Goal: Transaction & Acquisition: Book appointment/travel/reservation

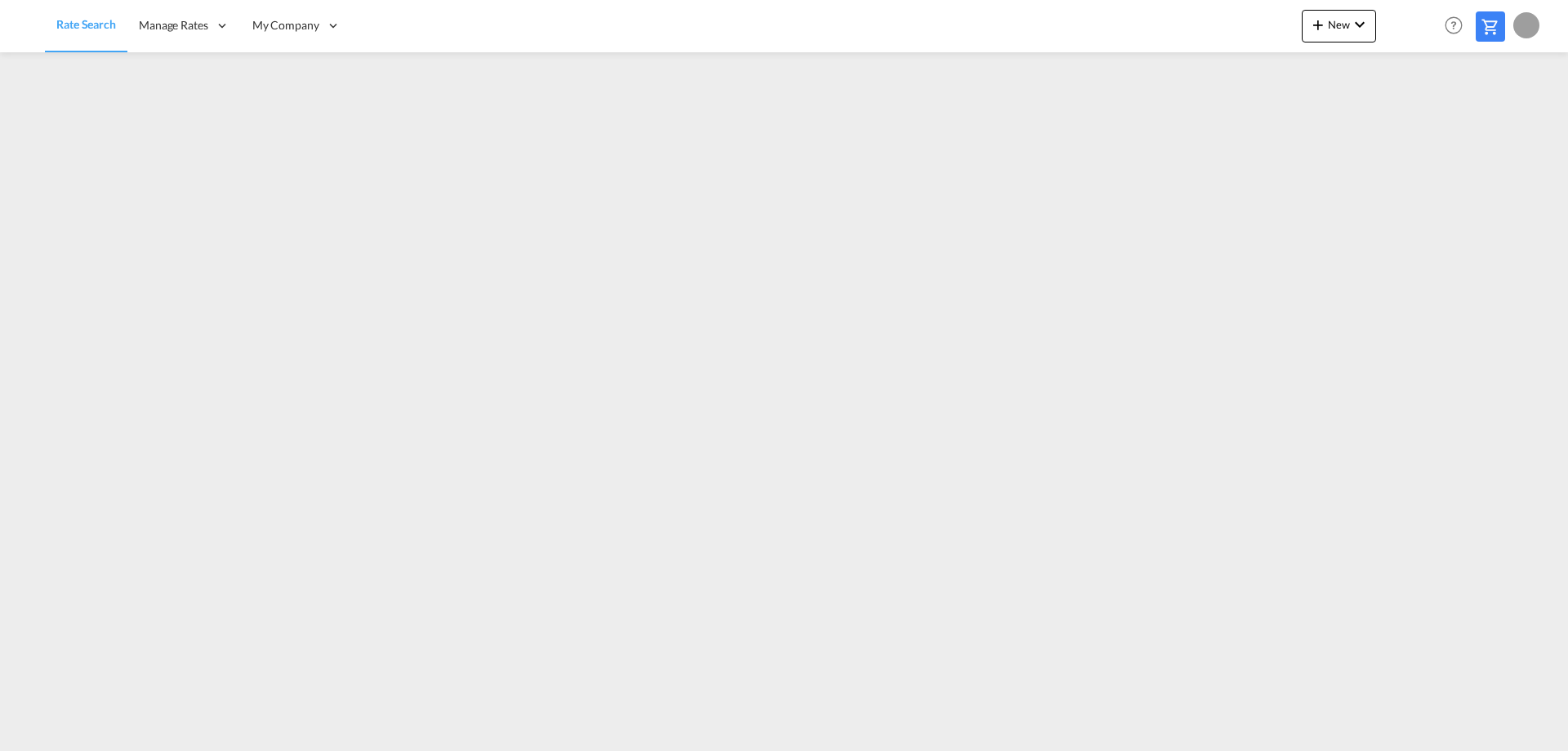
click at [1495, 30] on md-icon at bounding box center [1491, 27] width 20 height 20
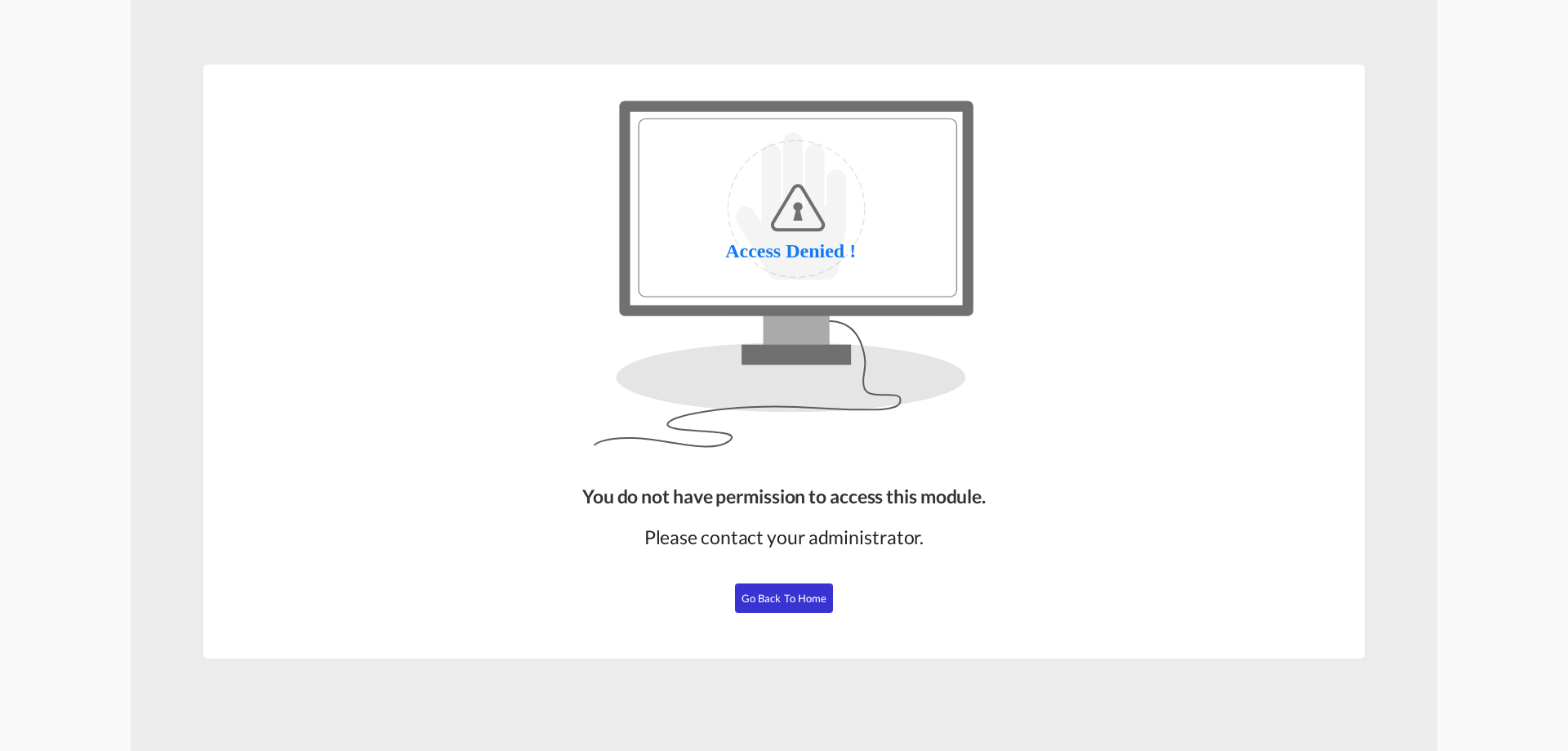
click at [743, 599] on span "Go Back to Home" at bounding box center [785, 598] width 86 height 13
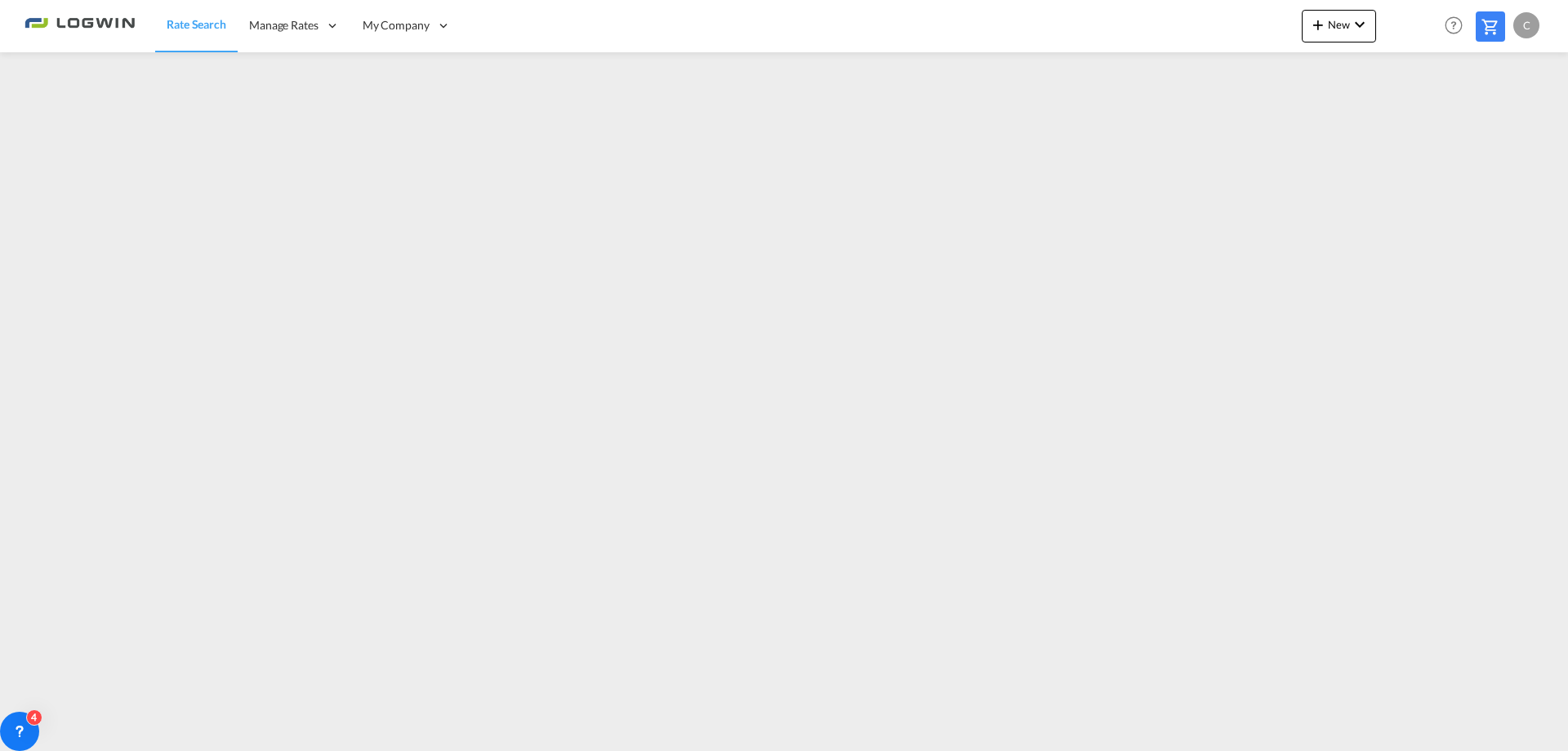
click at [1487, 22] on md-icon at bounding box center [1491, 27] width 20 height 20
click at [1490, 23] on md-icon at bounding box center [1491, 27] width 20 height 20
click at [1496, 21] on md-icon at bounding box center [1491, 27] width 20 height 20
